Goal: Transaction & Acquisition: Register for event/course

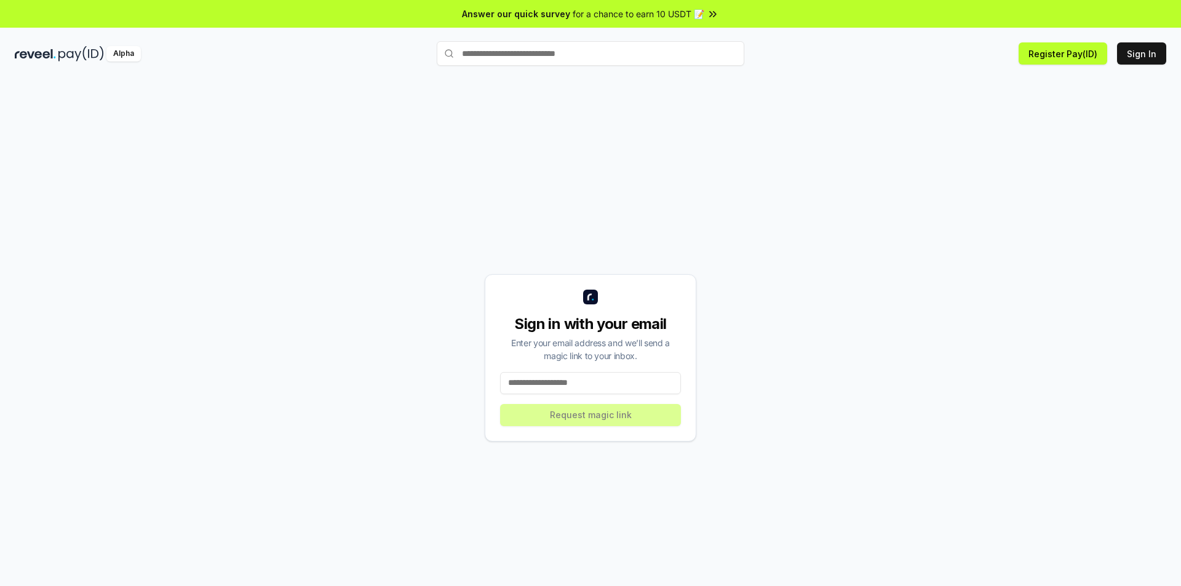
click at [609, 383] on input at bounding box center [590, 383] width 181 height 22
click at [1066, 55] on button "Register Pay(ID)" at bounding box center [1062, 53] width 89 height 22
click at [617, 387] on input at bounding box center [590, 383] width 181 height 22
click at [1040, 53] on button "Register Pay(ID)" at bounding box center [1062, 53] width 89 height 22
click at [622, 384] on input at bounding box center [590, 383] width 181 height 22
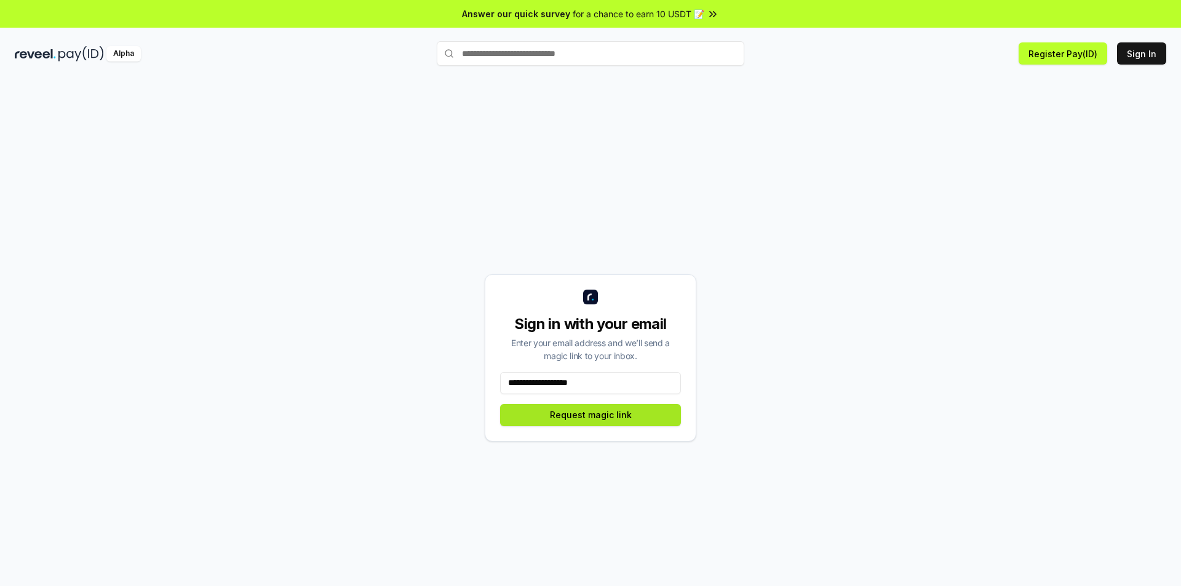
type input "**********"
click at [601, 414] on button "Request magic link" at bounding box center [590, 415] width 181 height 22
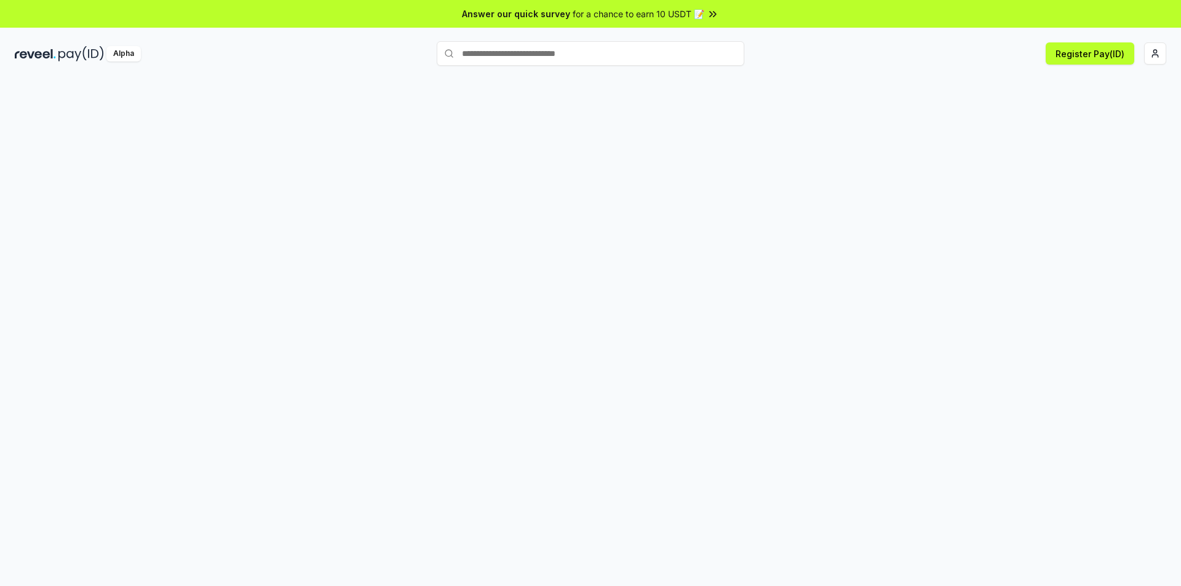
scroll to position [35, 0]
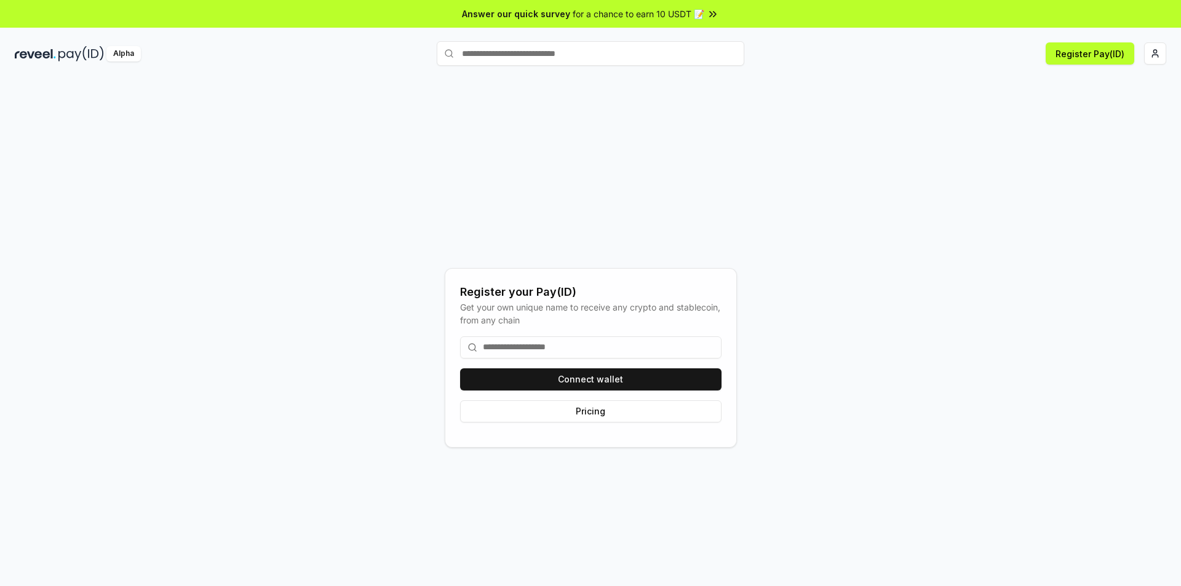
click at [589, 344] on input at bounding box center [590, 347] width 261 height 22
click at [593, 375] on button "Connect wallet" at bounding box center [590, 379] width 261 height 22
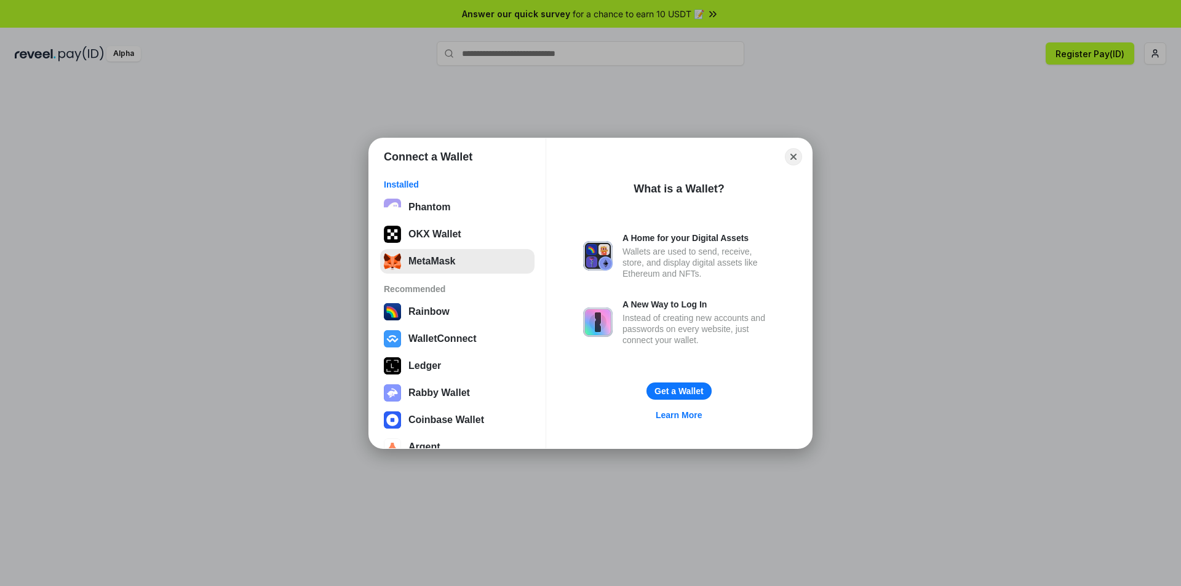
click at [459, 263] on button "MetaMask" at bounding box center [457, 261] width 154 height 25
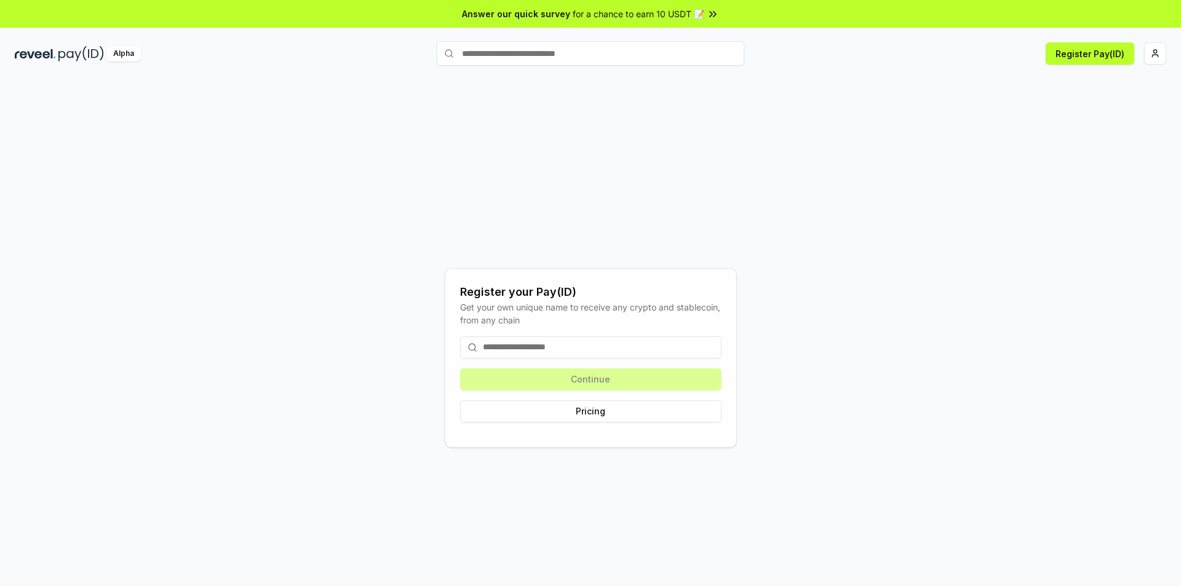
click at [671, 349] on input at bounding box center [590, 347] width 261 height 22
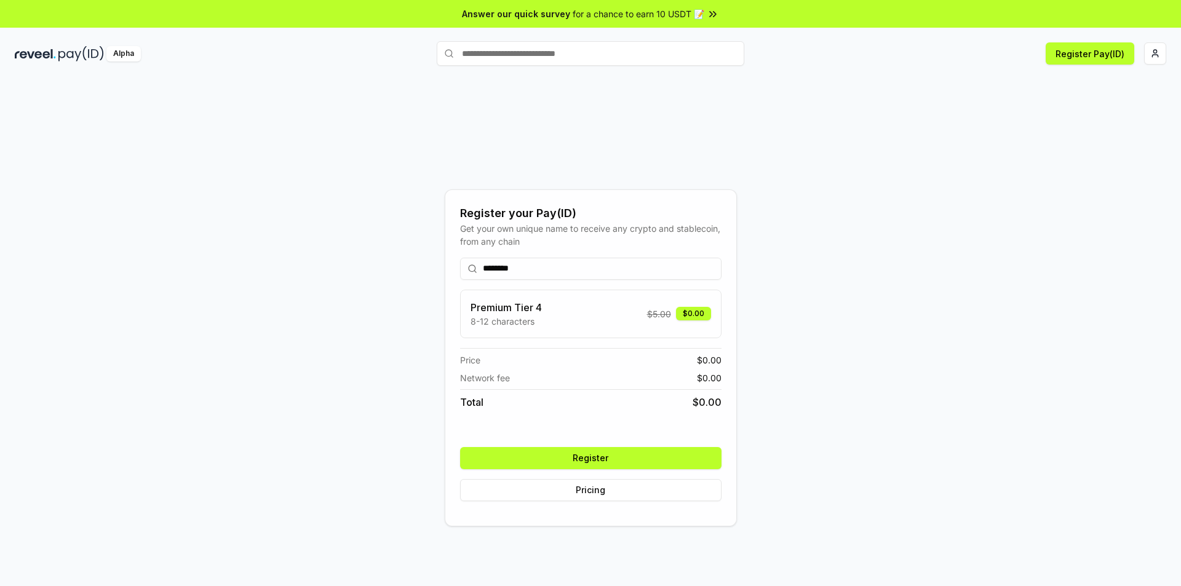
drag, startPoint x: 558, startPoint y: 272, endPoint x: 448, endPoint y: 272, distance: 110.1
click at [448, 272] on div "Register your Pay(ID) Get your own unique name to receive any crypto and stable…" at bounding box center [591, 357] width 292 height 337
type input "********"
click at [798, 81] on div "Register your Pay(ID) Get your own unique name to receive any crypto and stable…" at bounding box center [590, 345] width 1181 height 552
drag, startPoint x: 456, startPoint y: 266, endPoint x: 351, endPoint y: 264, distance: 105.2
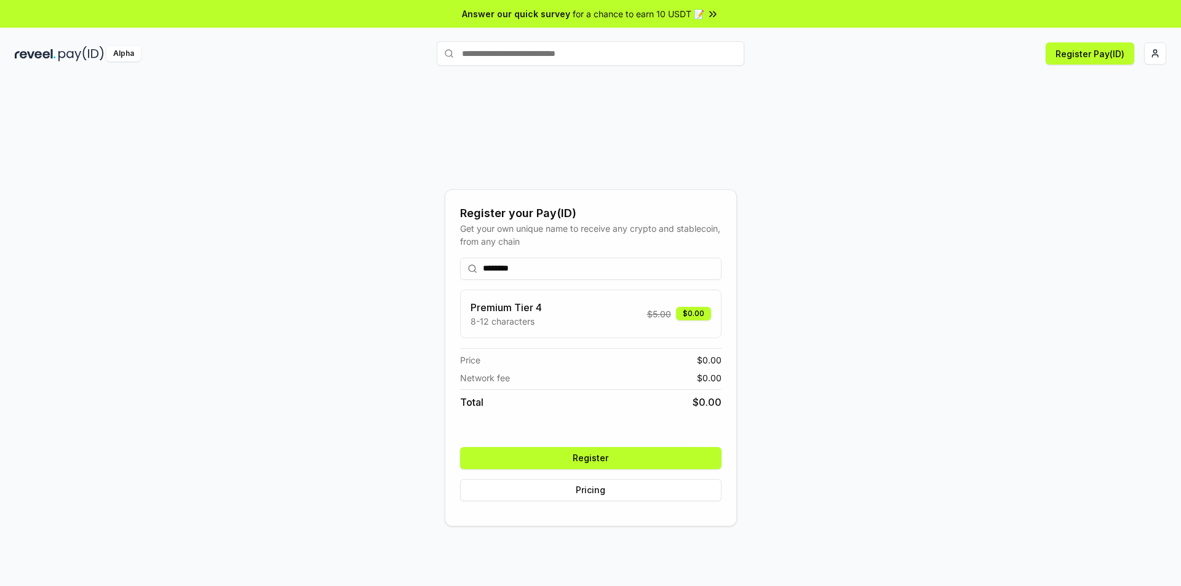
click at [352, 264] on div "Register your Pay(ID) Get your own unique name to receive any crypto and stable…" at bounding box center [590, 357] width 1151 height 527
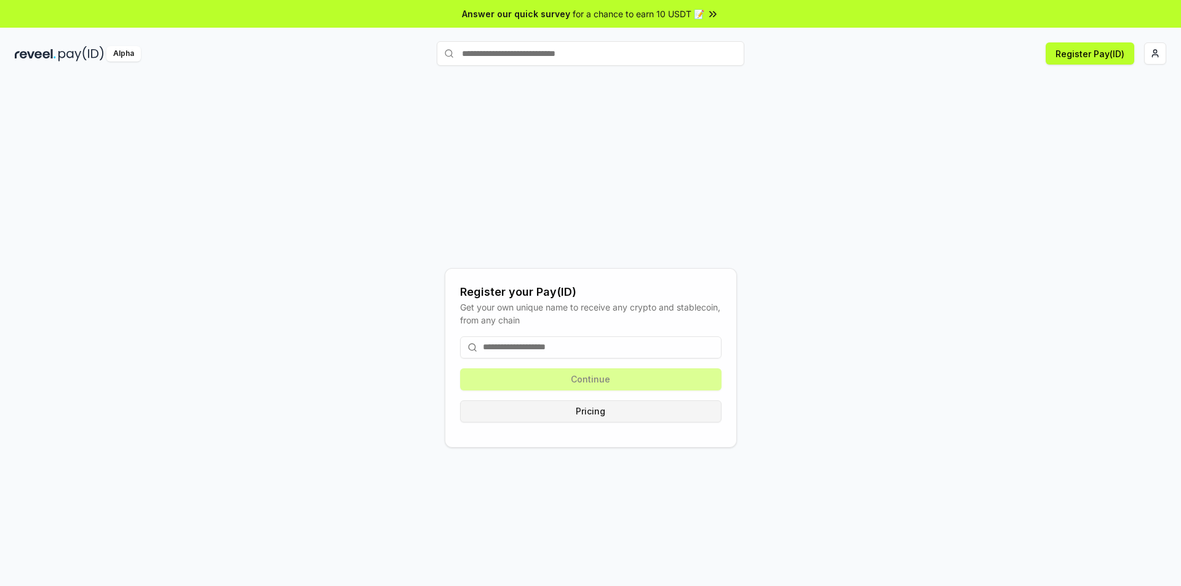
click at [609, 414] on button "Pricing" at bounding box center [590, 411] width 261 height 22
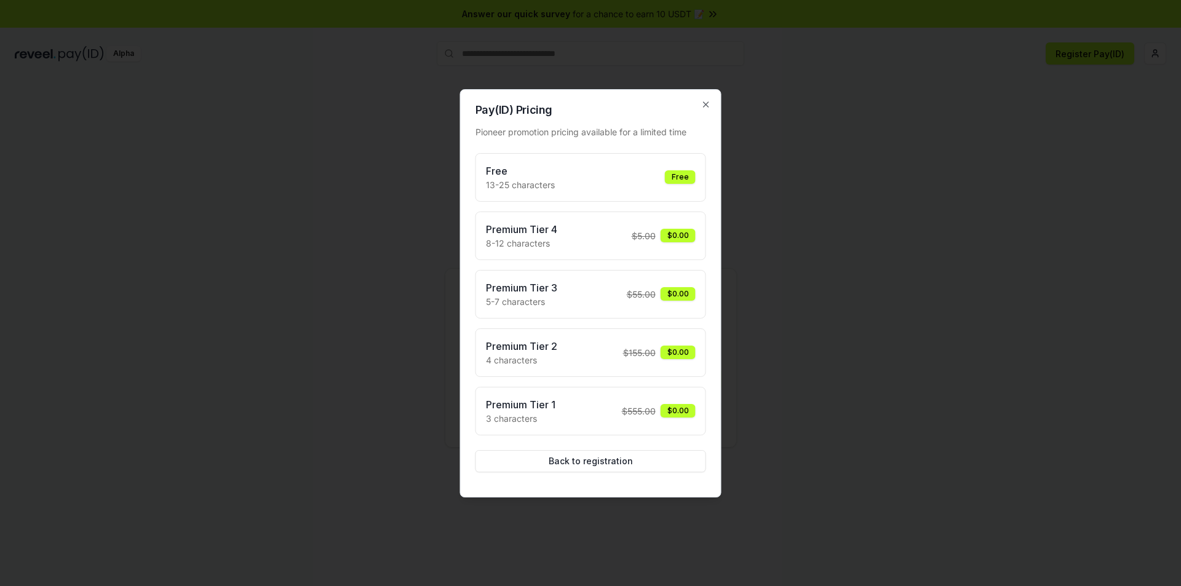
click at [623, 181] on div "Free 13-25 characters Free" at bounding box center [591, 178] width 210 height 28
click at [676, 175] on div "Free" at bounding box center [680, 177] width 31 height 14
click at [574, 176] on div "Free 13-25 characters Free" at bounding box center [591, 178] width 210 height 28
click at [704, 103] on icon "button" at bounding box center [705, 104] width 5 height 5
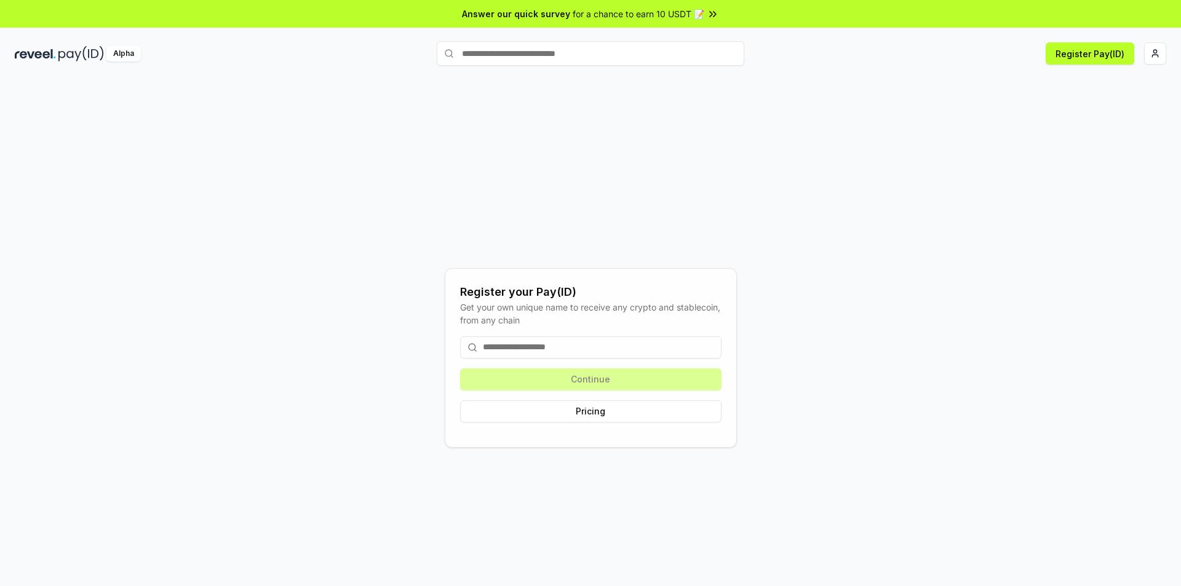
click at [578, 345] on input at bounding box center [590, 347] width 261 height 22
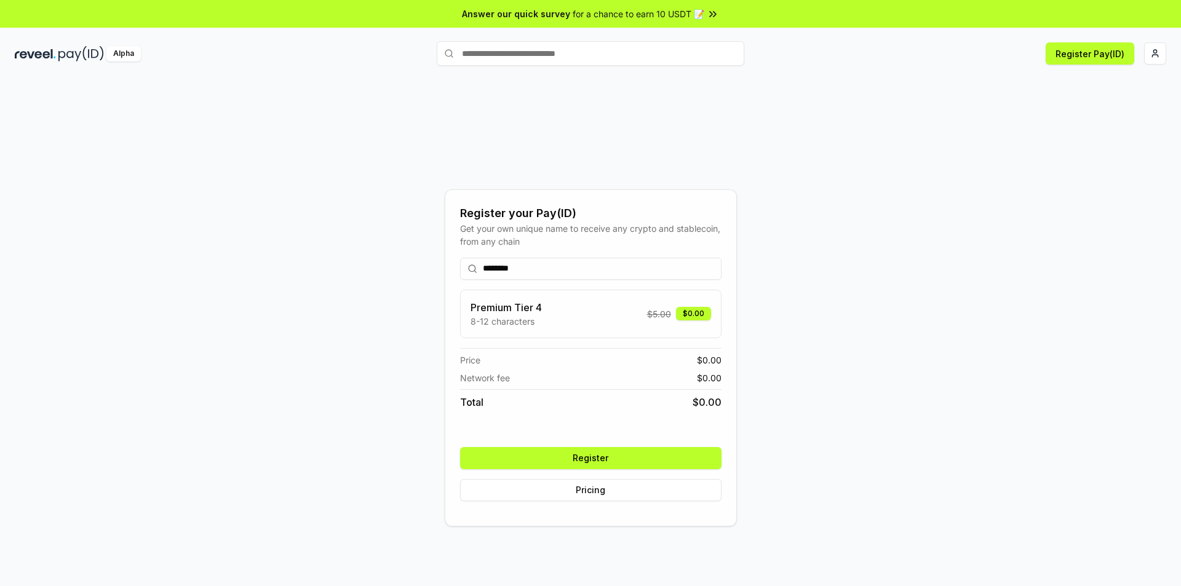
type input "********"
click at [627, 464] on button "Register" at bounding box center [590, 458] width 261 height 22
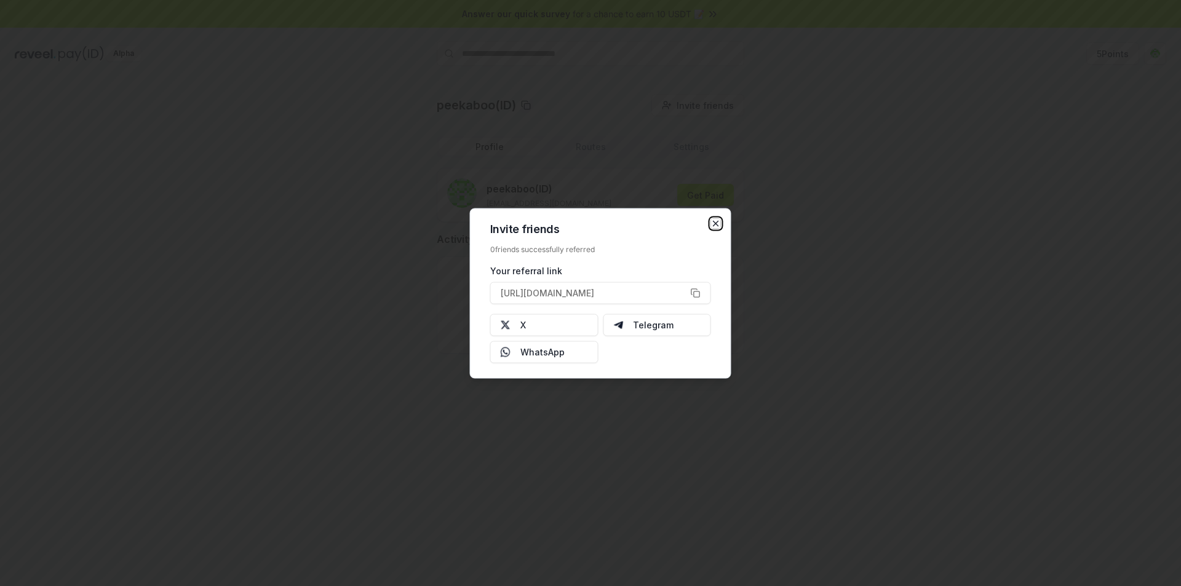
click at [716, 223] on icon "button" at bounding box center [716, 223] width 10 height 10
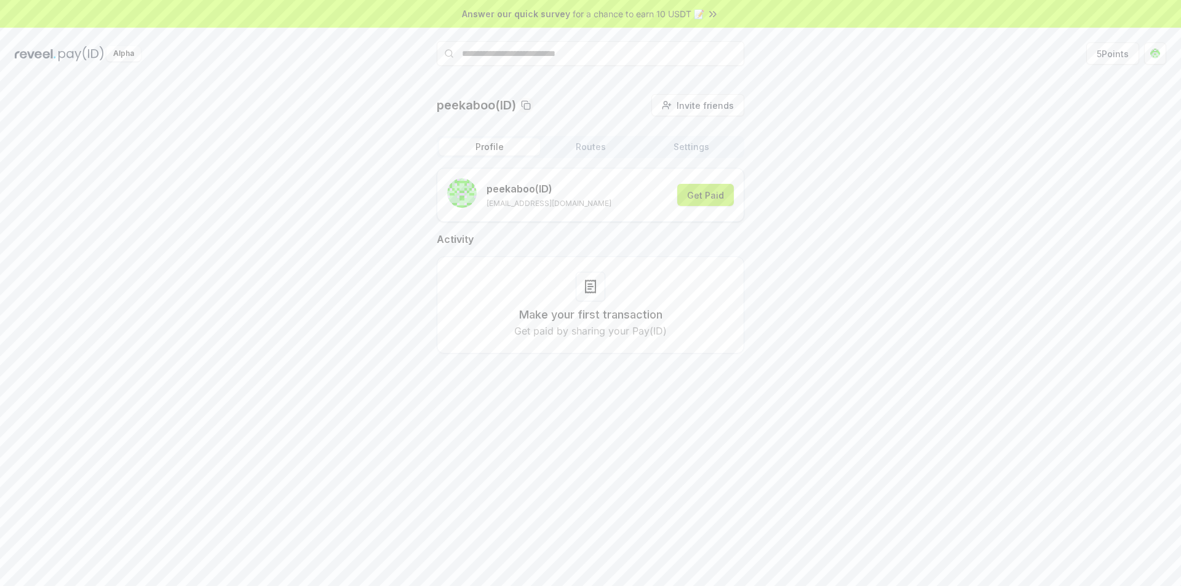
click at [709, 200] on button "Get Paid" at bounding box center [705, 195] width 57 height 22
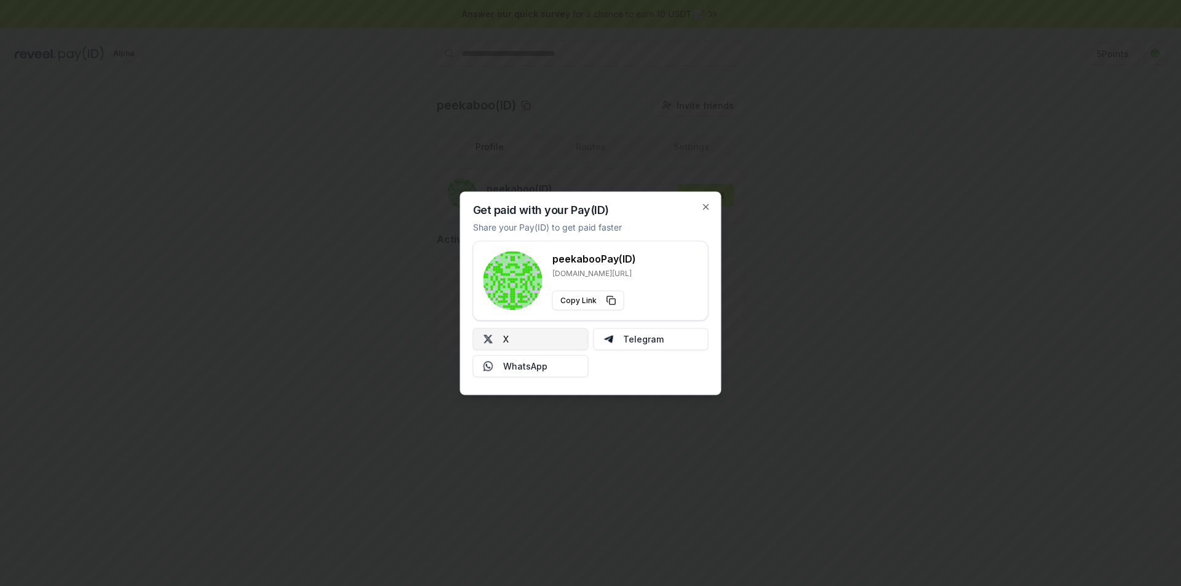
click at [555, 340] on button "X" at bounding box center [531, 339] width 116 height 22
click at [698, 204] on div "Get paid with your Pay(ID) Share your Pay(ID) to get paid faster peekaboo Pay(I…" at bounding box center [590, 293] width 261 height 204
click at [711, 206] on div "Get paid with your Pay(ID) Share your Pay(ID) to get paid faster peekaboo Pay(I…" at bounding box center [590, 293] width 261 height 204
click at [703, 208] on icon "button" at bounding box center [706, 207] width 10 height 10
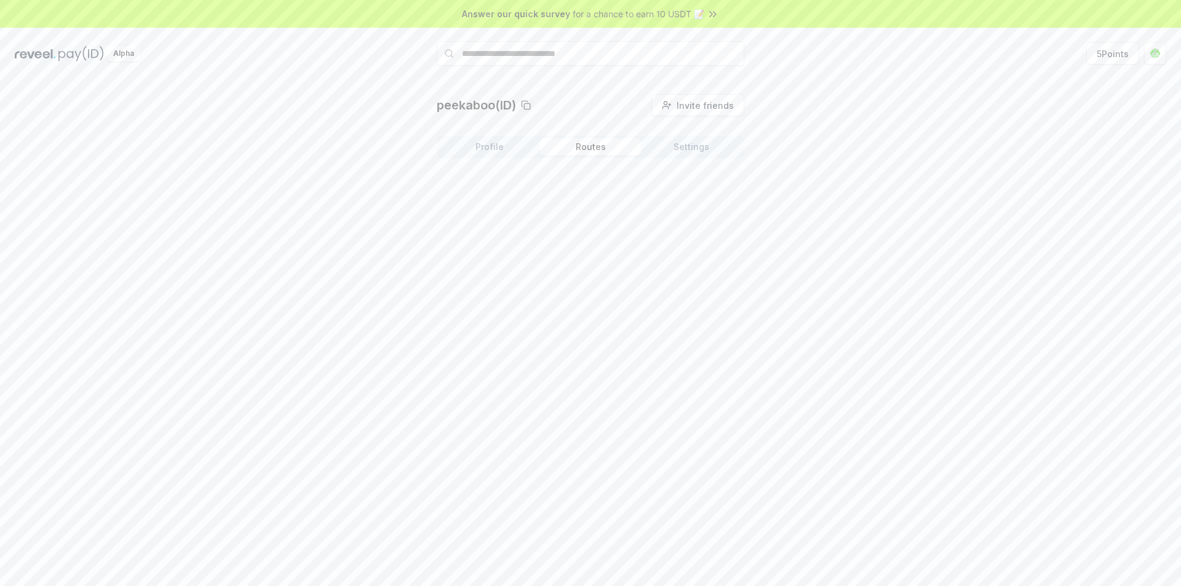
click at [591, 143] on button "Routes" at bounding box center [590, 146] width 101 height 17
click at [694, 145] on button "Settings" at bounding box center [691, 146] width 101 height 17
click at [477, 141] on button "Profile" at bounding box center [489, 146] width 101 height 17
